Goal: Information Seeking & Learning: Learn about a topic

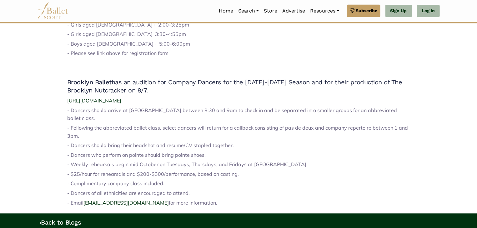
scroll to position [594, 0]
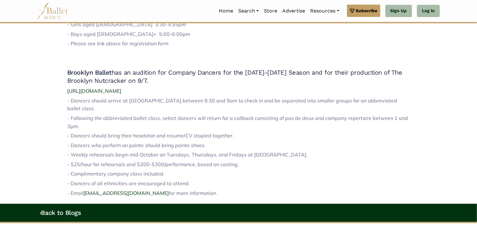
click at [208, 115] on span "- Following the abbreviated ballet class, select dancers will return for a call…" at bounding box center [237, 122] width 341 height 14
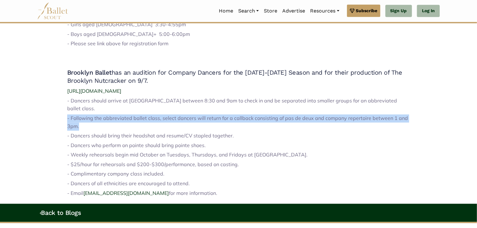
click at [208, 115] on span "- Following the abbreviated ballet class, select dancers will return for a call…" at bounding box center [237, 122] width 341 height 14
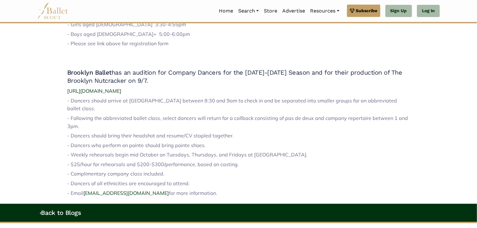
click at [199, 142] on p "- Dancers who perform on pointe should bring pointe shoes." at bounding box center [238, 146] width 343 height 8
